Goal: Task Accomplishment & Management: Complete application form

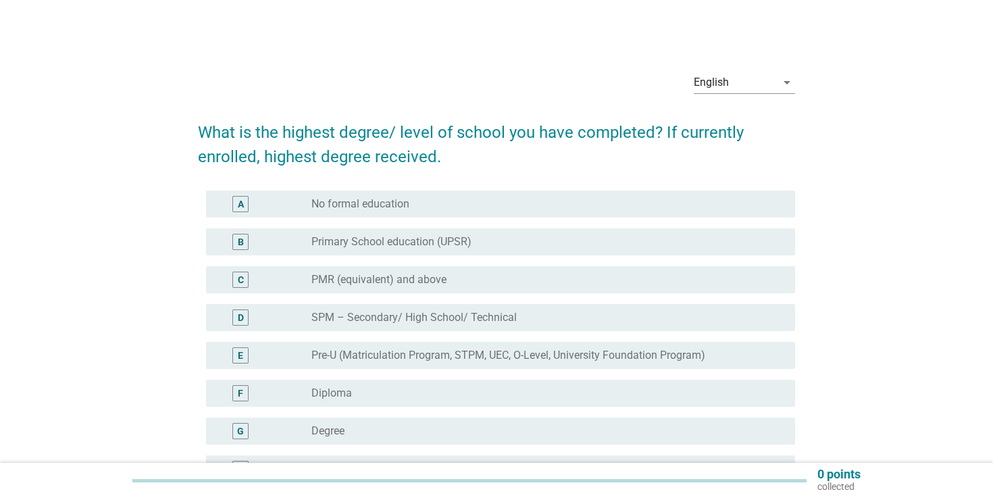
scroll to position [161, 0]
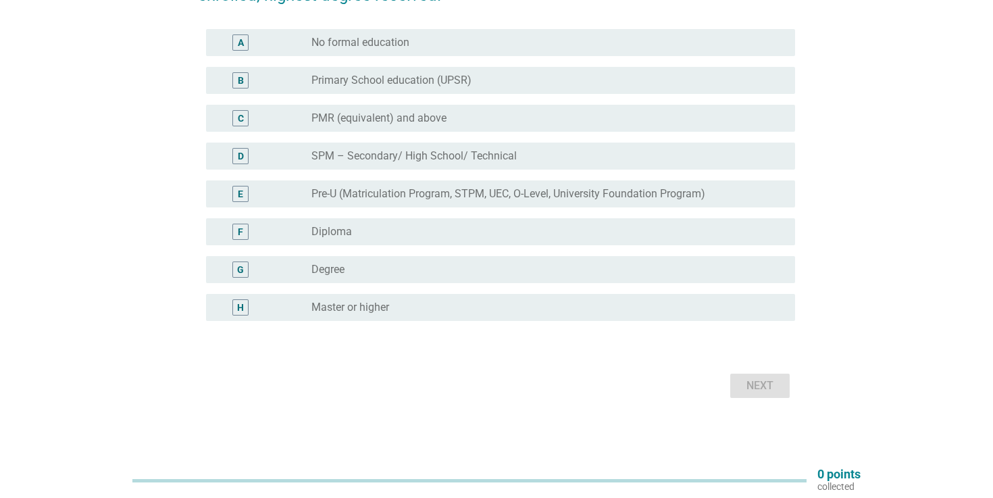
click at [473, 246] on div "F radio_button_unchecked Diploma" at bounding box center [496, 232] width 597 height 38
click at [524, 234] on div "radio_button_unchecked Diploma" at bounding box center [542, 232] width 462 height 14
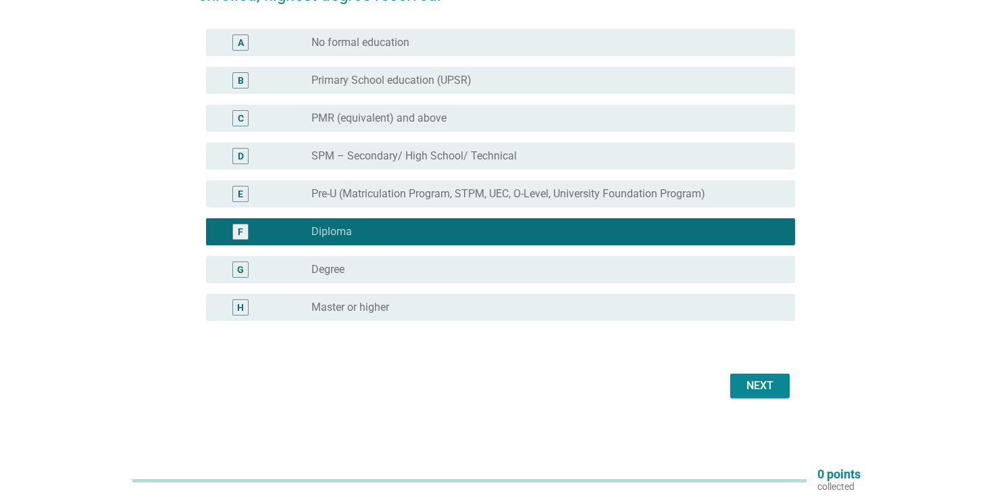
click at [773, 395] on button "Next" at bounding box center [759, 385] width 59 height 24
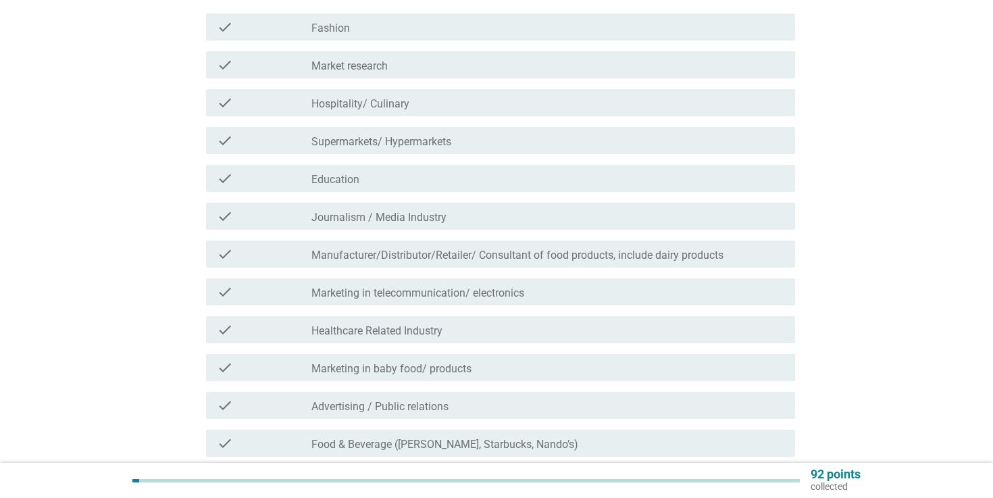
scroll to position [199, 0]
click at [517, 72] on div "check check_box_outline_blank Market research" at bounding box center [500, 62] width 589 height 27
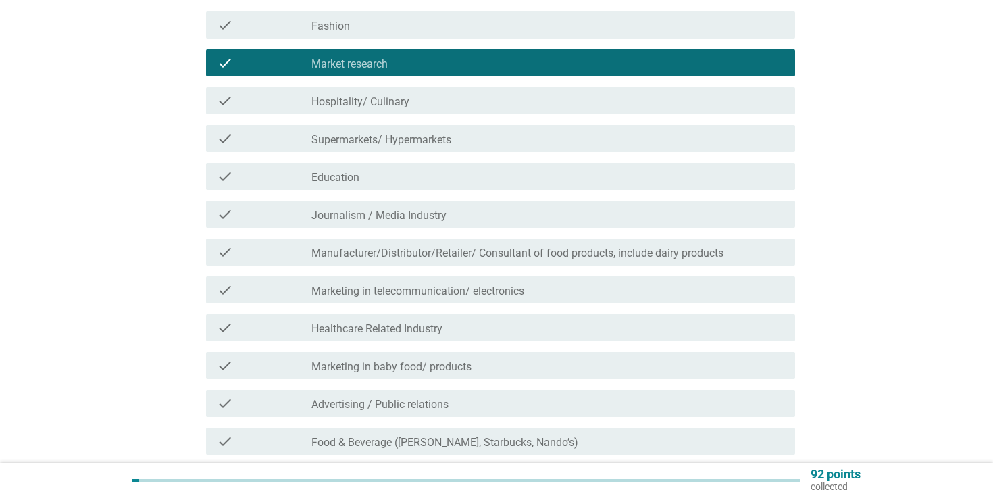
scroll to position [210, 0]
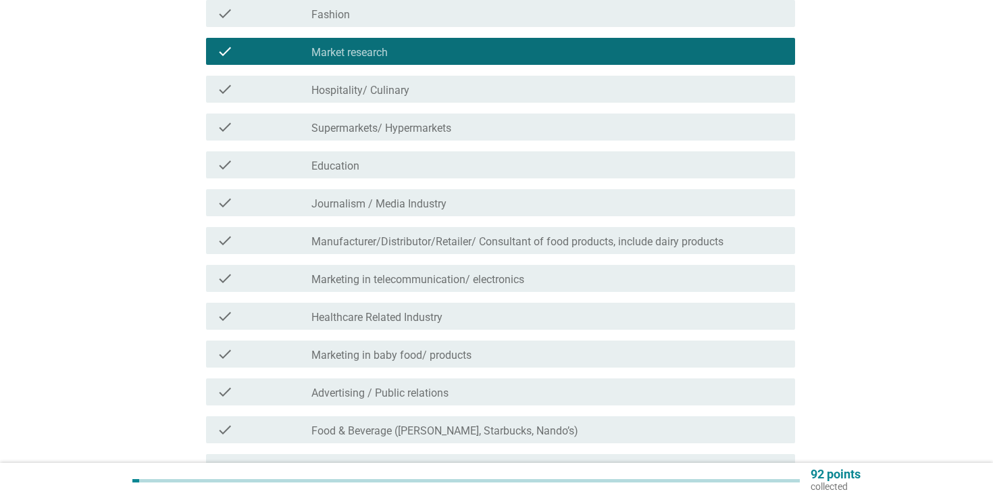
click at [543, 172] on div "check_box_outline_blank Education" at bounding box center [547, 165] width 473 height 16
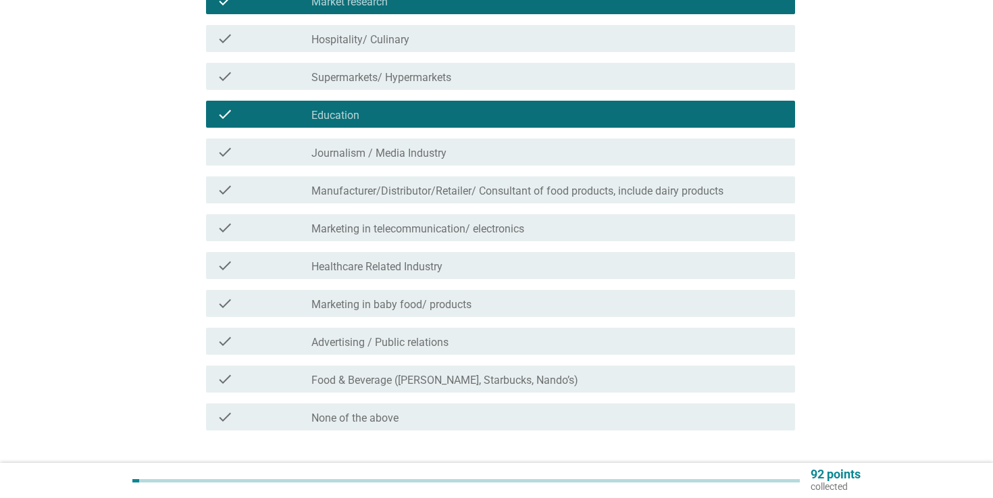
scroll to position [280, 0]
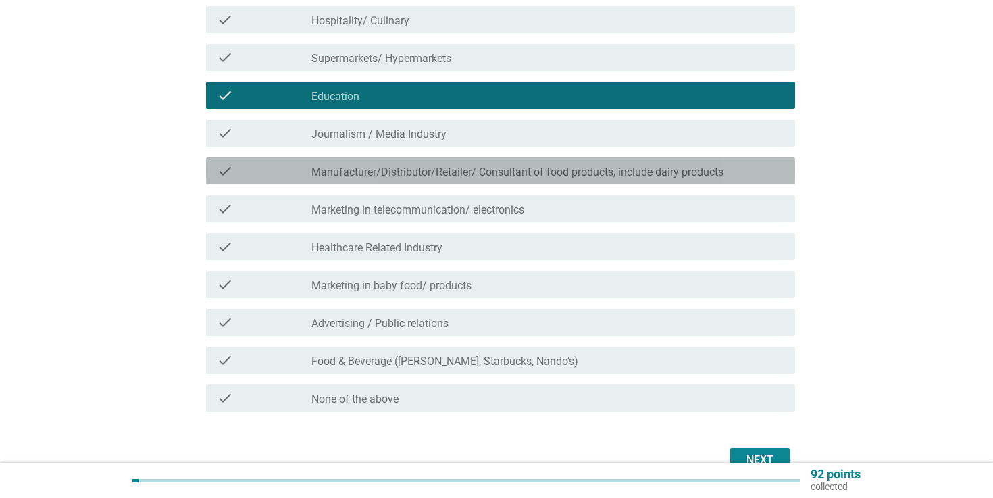
click at [543, 172] on label "Manufacturer/Distributor/Retailer/ Consultant of food products, include dairy p…" at bounding box center [517, 172] width 412 height 14
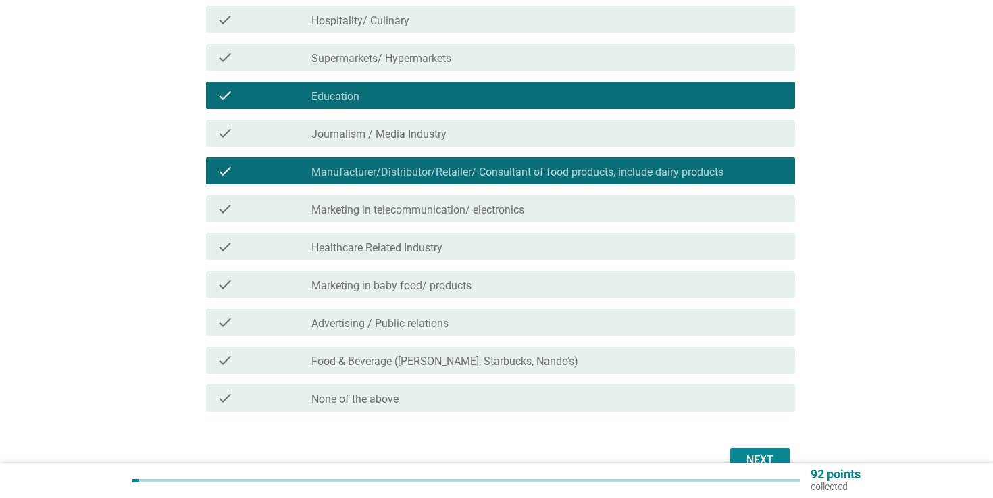
click at [569, 315] on div "check_box_outline_blank Advertising / Public relations" at bounding box center [547, 322] width 473 height 16
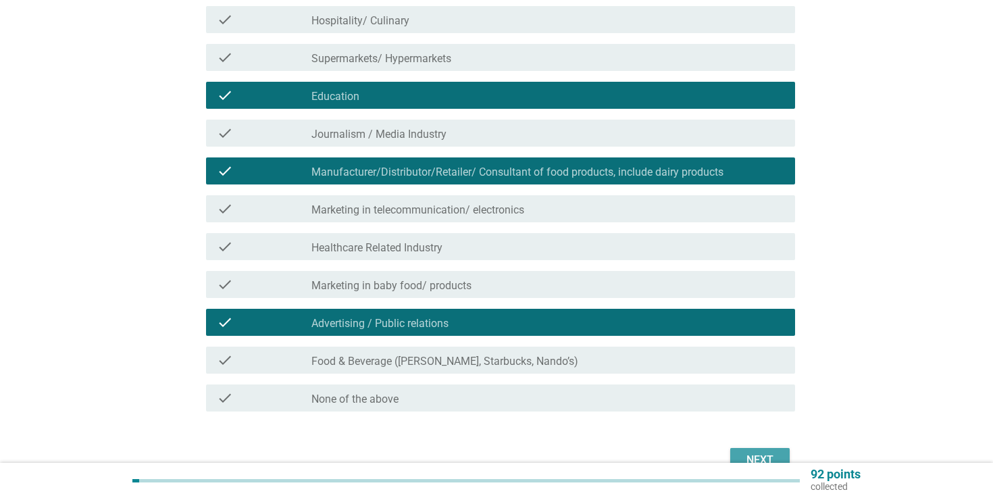
click at [761, 461] on div "Next" at bounding box center [760, 460] width 38 height 16
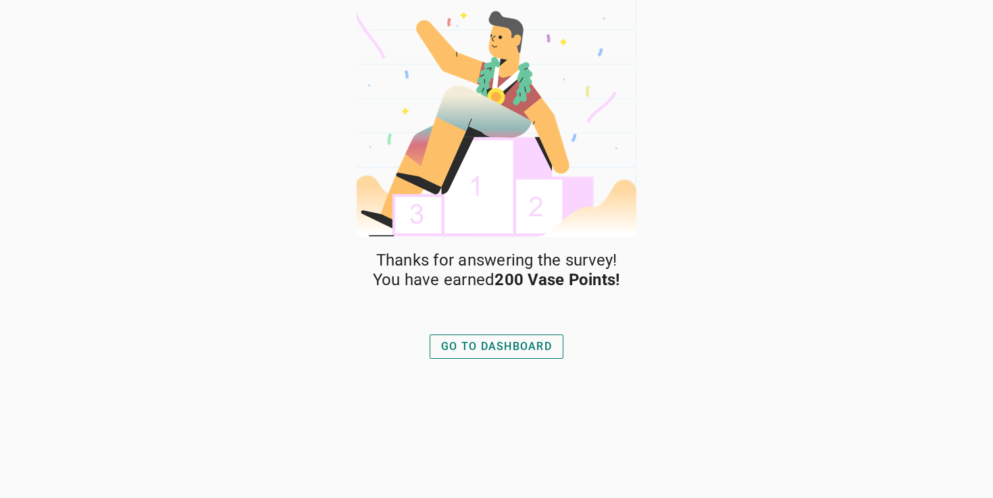
click at [491, 324] on div "Thanks for answering the survey! You have earned 200 Vase Points! GO TO DASHBOA…" at bounding box center [497, 374] width 284 height 247
click at [479, 344] on div "GO TO DASHBOARD" at bounding box center [496, 346] width 111 height 16
